Goal: Task Accomplishment & Management: Manage account settings

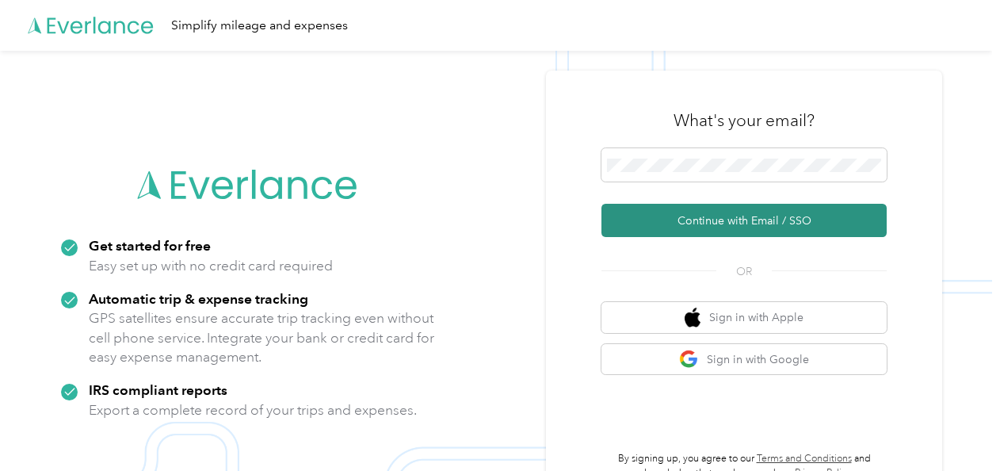
click at [726, 223] on button "Continue with Email / SSO" at bounding box center [743, 220] width 285 height 33
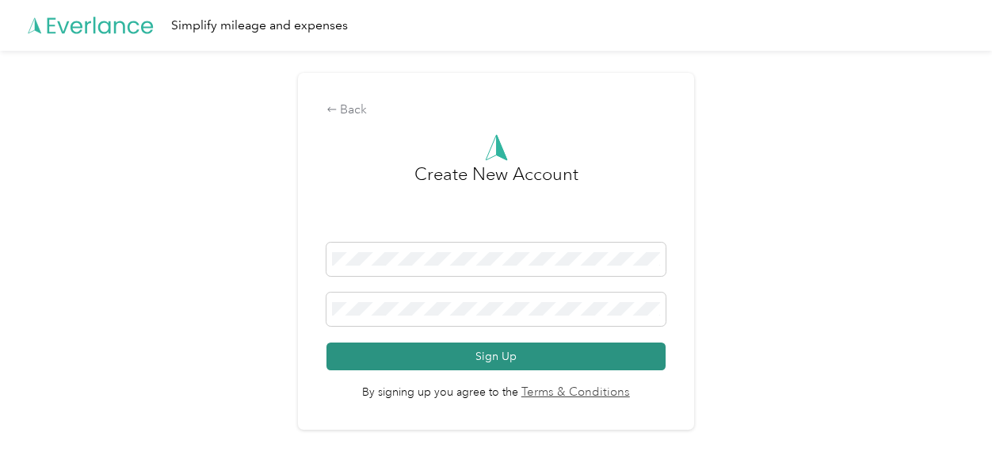
click at [513, 357] on button "Sign Up" at bounding box center [496, 356] width 340 height 28
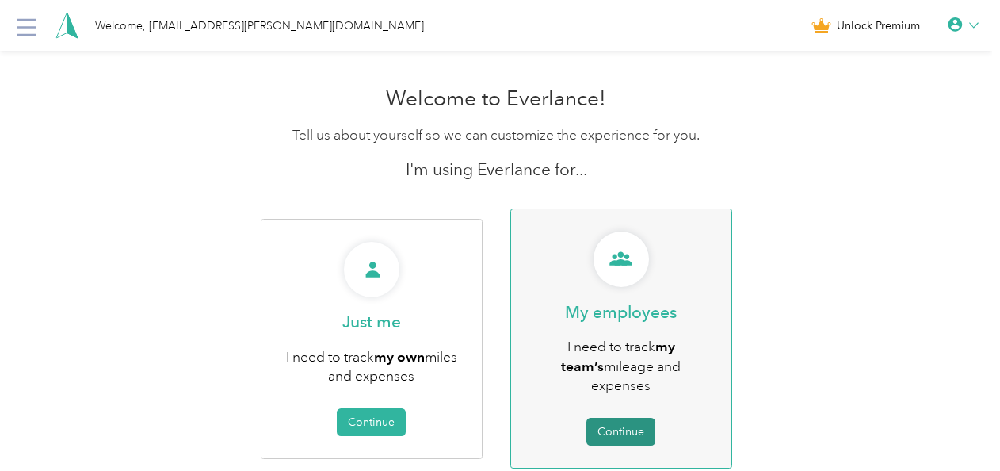
click at [622, 418] on button "Continue" at bounding box center [620, 432] width 69 height 28
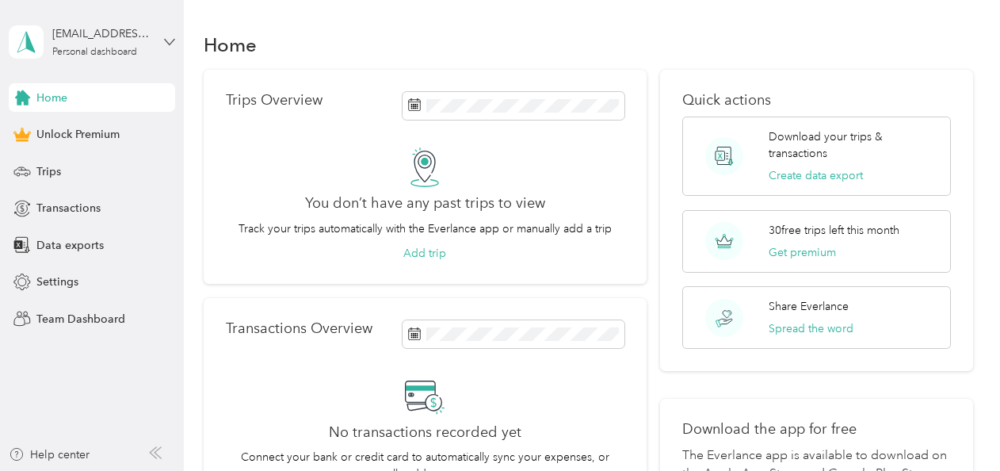
click at [173, 39] on icon at bounding box center [169, 41] width 11 height 11
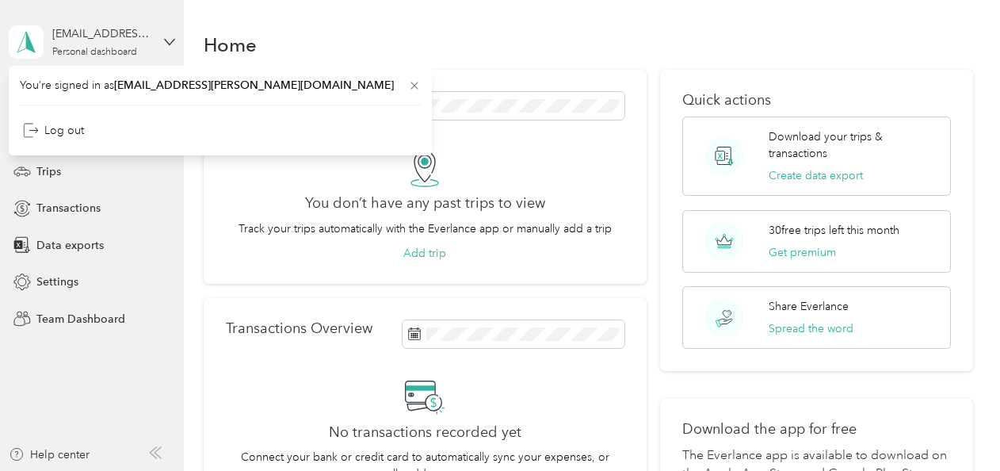
click at [166, 54] on div "scote@acosta.com Personal dashboard" at bounding box center [92, 41] width 166 height 55
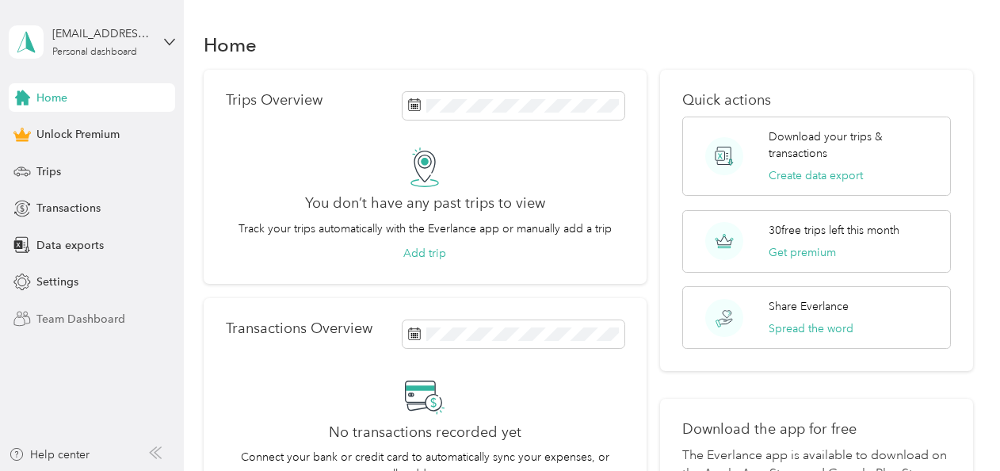
click at [87, 317] on span "Team Dashboard" at bounding box center [80, 319] width 89 height 17
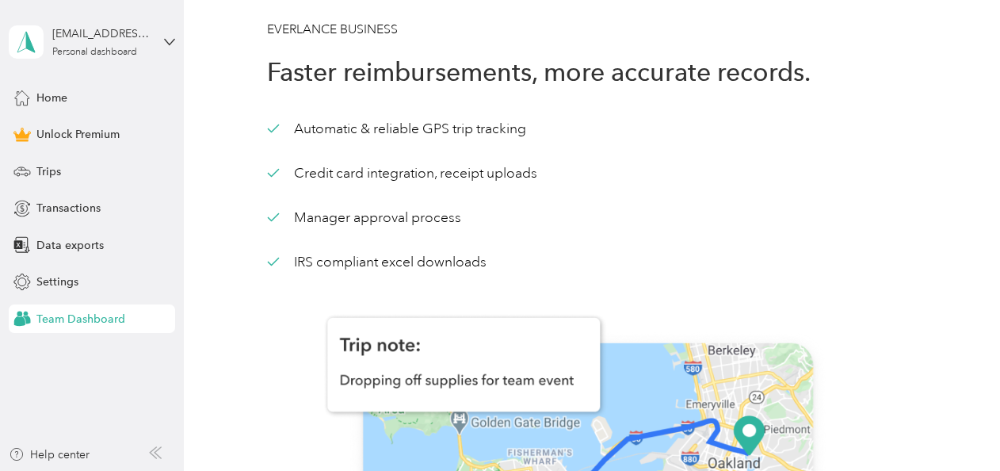
click at [899, 242] on div "Automatic & reliable GPS trip tracking Credit card integration, receipt uploads…" at bounding box center [587, 195] width 641 height 153
click at [62, 277] on span "Settings" at bounding box center [57, 281] width 42 height 17
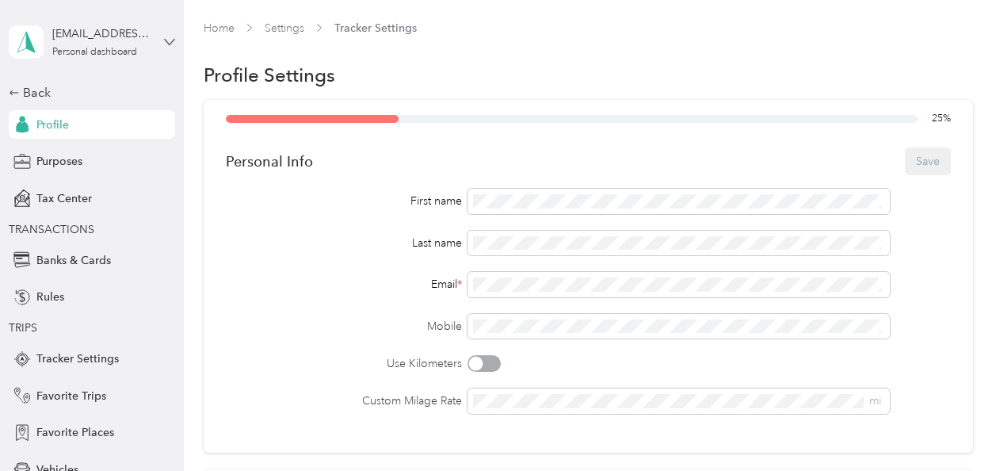
click at [164, 40] on icon at bounding box center [169, 41] width 11 height 11
click at [55, 132] on div "Log out" at bounding box center [214, 130] width 401 height 28
